Goal: Information Seeking & Learning: Learn about a topic

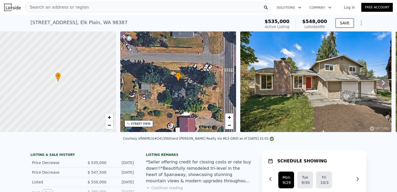
click at [98, 7] on div "Search an address or region" at bounding box center [148, 7] width 246 height 10
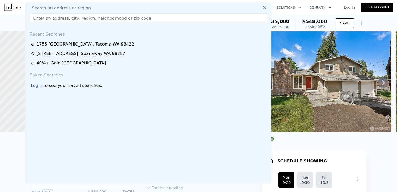
type input "14303 113th Avenue Ct E, Puyallup, WA 98374"
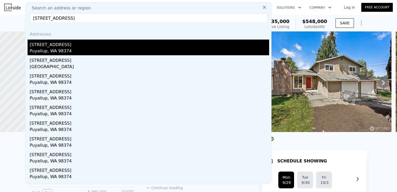
click at [47, 49] on div "Puyallup, WA 98374" at bounding box center [149, 51] width 239 height 7
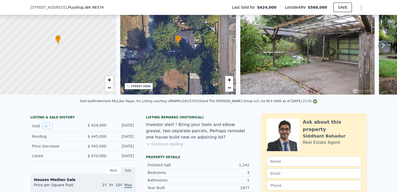
scroll to position [32, 0]
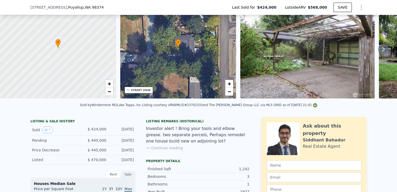
click at [269, 70] on img at bounding box center [307, 48] width 134 height 101
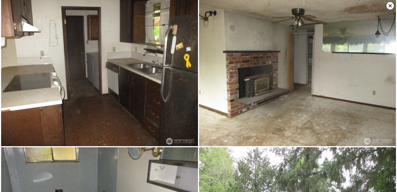
scroll to position [148, 0]
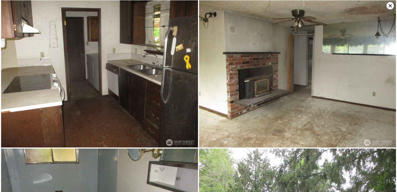
type input "2"
type input "4"
type input "1245"
type input "2004"
type input "11467"
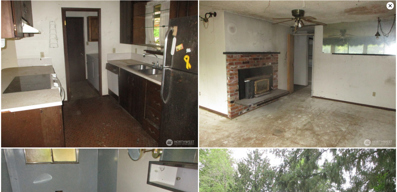
type input "22216"
type input "$ 548,000"
type input "-$ 62,483"
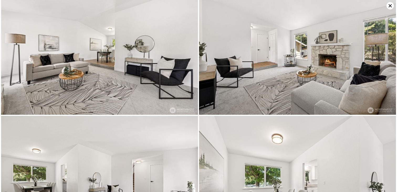
scroll to position [132, 0]
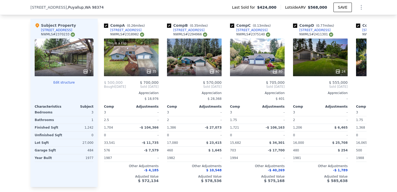
scroll to position [614, 0]
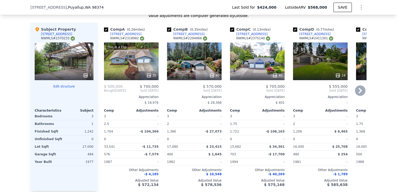
click at [127, 34] on div "[STREET_ADDRESS]" at bounding box center [125, 34] width 31 height 4
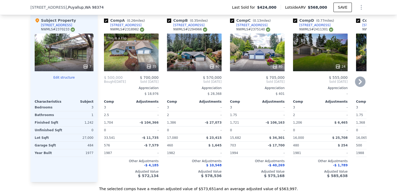
scroll to position [618, 0]
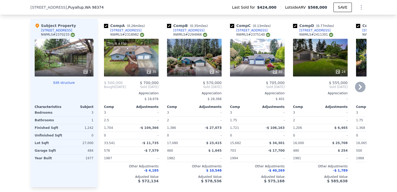
click at [186, 31] on div "11606 148th St E" at bounding box center [188, 30] width 31 height 4
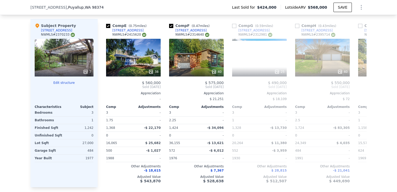
scroll to position [0, 311]
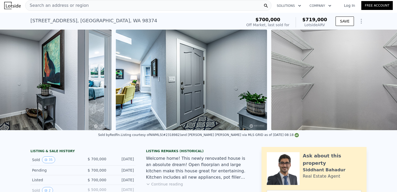
scroll to position [0, 3916]
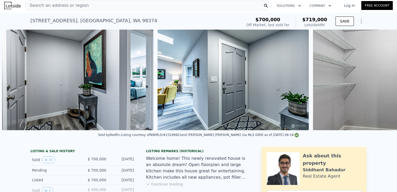
click at [293, 125] on img at bounding box center [232, 80] width 151 height 101
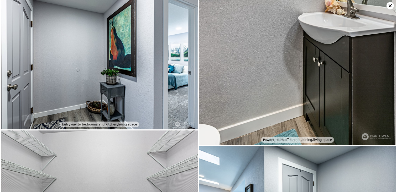
scroll to position [1602, 0]
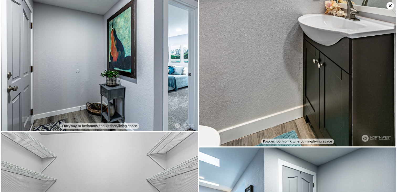
click at [389, 7] on icon at bounding box center [389, 5] width 7 height 7
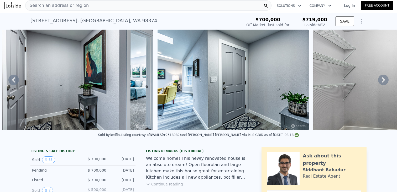
scroll to position [0, 0]
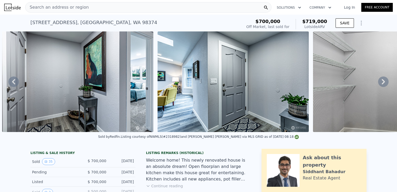
click at [50, 22] on div "[STREET_ADDRESS]" at bounding box center [93, 22] width 127 height 7
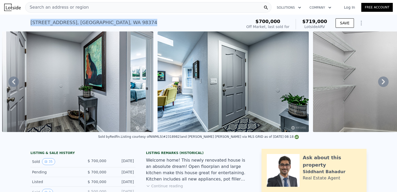
copy div "[STREET_ADDRESS] Sold [DATE] for $700k (~ARV $719k )"
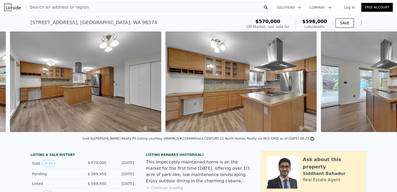
scroll to position [0, 823]
